Goal: Task Accomplishment & Management: Manage account settings

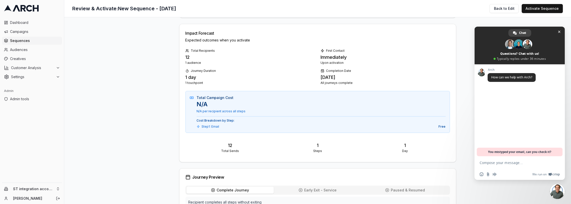
scroll to position [194, 0]
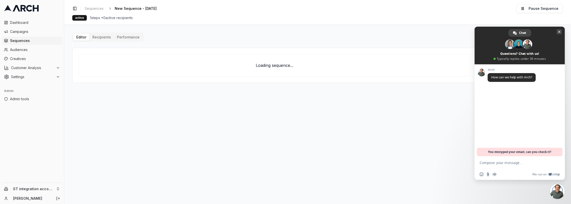
click at [559, 31] on span "Close chat" at bounding box center [559, 31] width 3 height 3
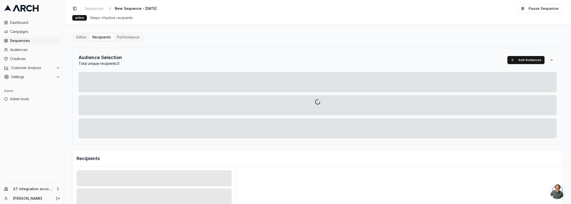
click at [95, 36] on div "Editor Recipients Performance Audience Selection Total unique recipients: 0 Add…" at bounding box center [317, 175] width 491 height 284
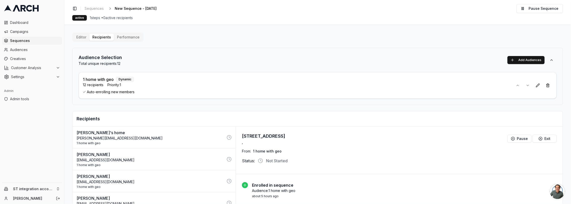
click at [324, 97] on div "1 home with geo Dynamic 12 recipients Priority: 1 Auto-enrolling new members" at bounding box center [318, 85] width 478 height 27
click at [88, 83] on span "12 recipients" at bounding box center [93, 84] width 21 height 5
click at [37, 49] on span "Audiences" at bounding box center [35, 49] width 50 height 5
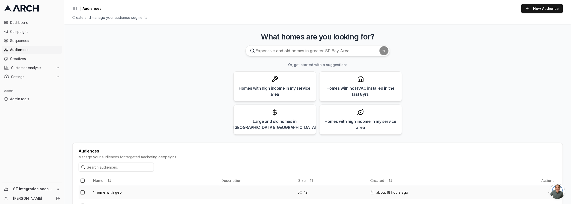
click at [112, 189] on td "1 home with geo" at bounding box center [155, 191] width 128 height 13
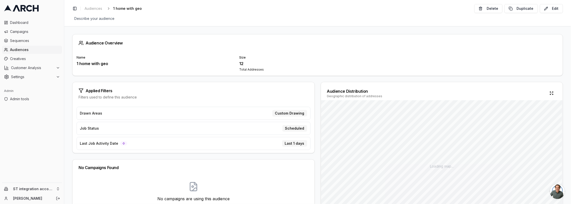
drag, startPoint x: 551, startPoint y: 7, endPoint x: 539, endPoint y: 10, distance: 12.1
click at [551, 7] on button "Edit" at bounding box center [551, 8] width 23 height 9
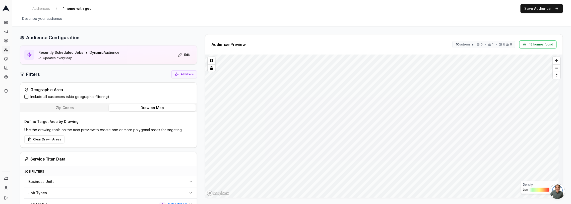
click at [53, 95] on label "Include all customers (skip geographic filtering)" at bounding box center [69, 96] width 79 height 5
click at [28, 95] on button "Include all customers (skip geographic filtering)" at bounding box center [26, 97] width 4 height 4
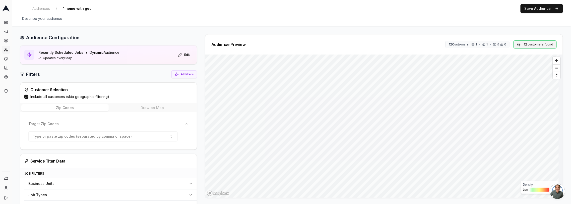
click at [538, 43] on button "12 customers found" at bounding box center [535, 44] width 43 height 8
click at [478, 44] on button "12 Customers: 1 • 1 • & 0" at bounding box center [478, 45] width 64 height 8
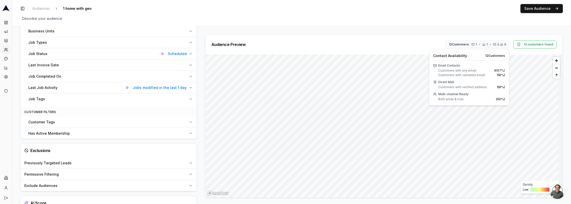
scroll to position [172, 0]
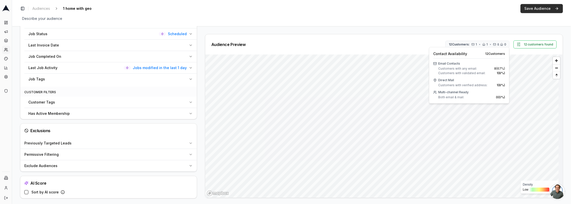
click at [548, 8] on button "Save Audience" at bounding box center [542, 8] width 42 height 9
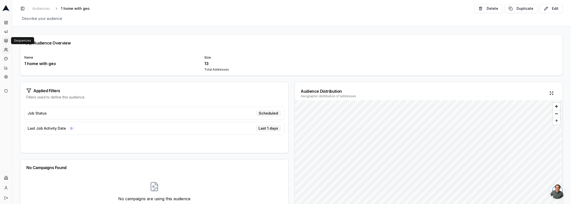
click at [7, 40] on icon at bounding box center [6, 41] width 4 height 4
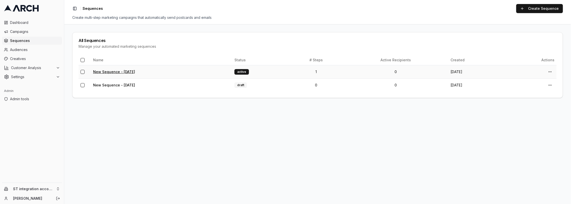
click at [119, 71] on link "New Sequence - [DATE]" at bounding box center [114, 72] width 42 height 4
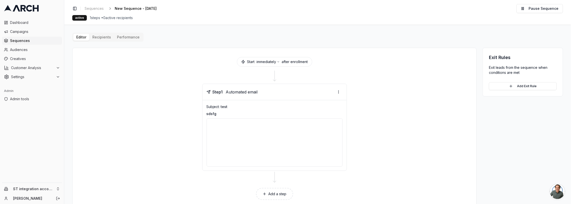
click at [100, 35] on div "Editor Recipients Performance Start immediately after enrollment Step 1 Automat…" at bounding box center [317, 121] width 491 height 176
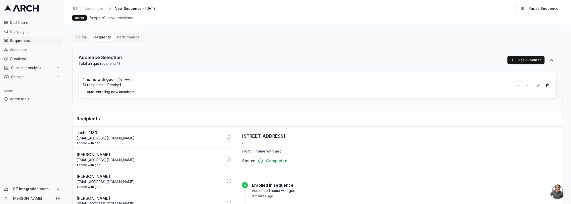
click at [176, 138] on p "sacha+1133@getarch.com" at bounding box center [150, 138] width 147 height 5
